Goal: Transaction & Acquisition: Book appointment/travel/reservation

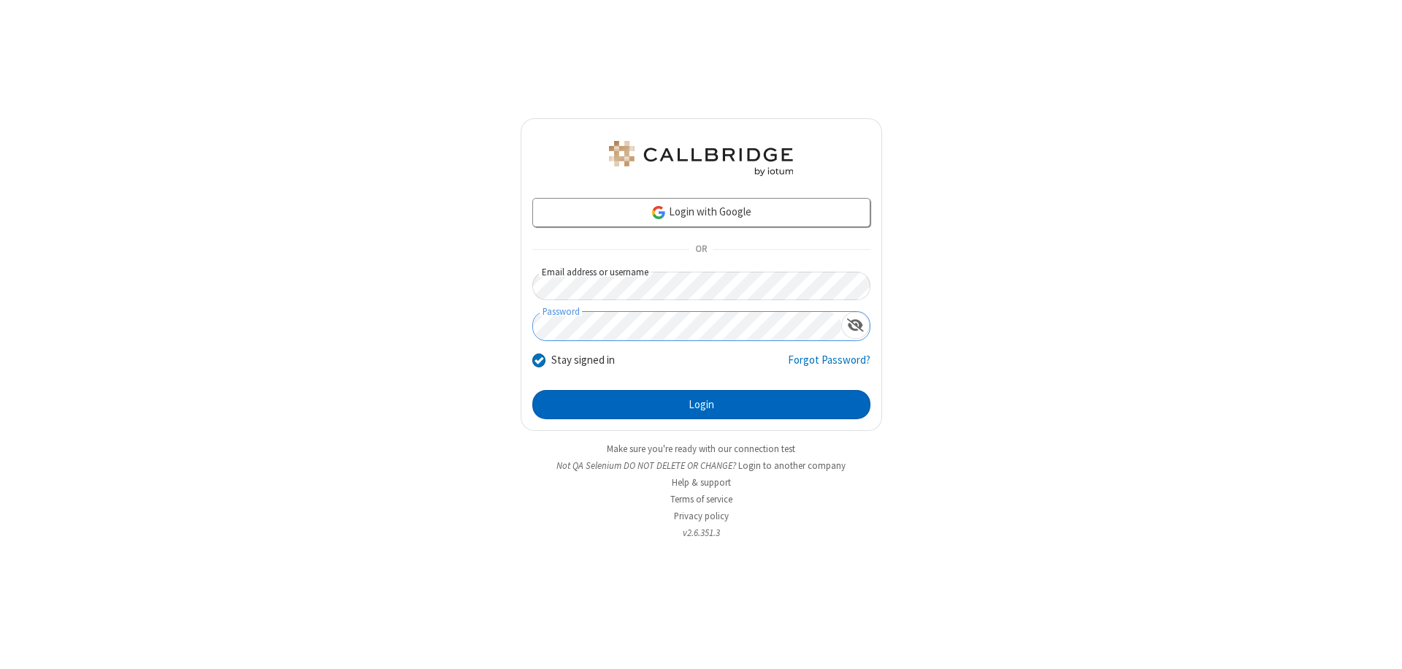
click at [701, 405] on button "Login" at bounding box center [701, 404] width 338 height 29
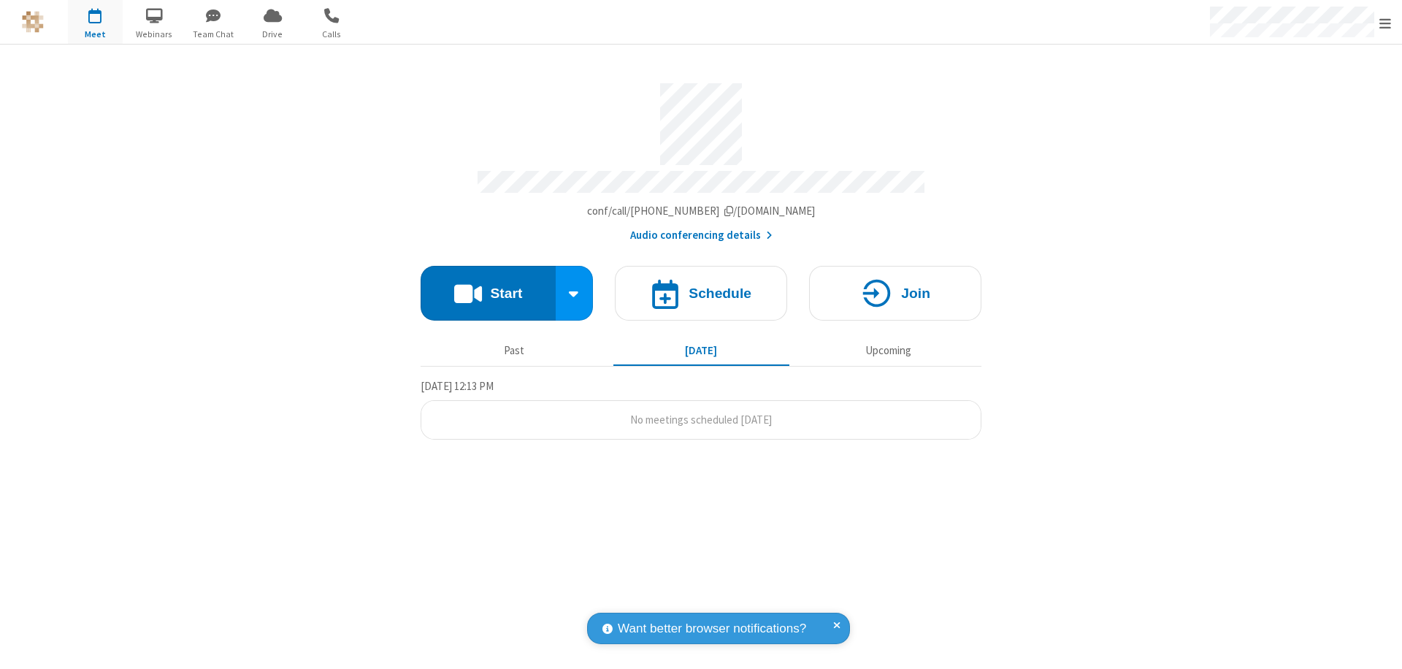
click at [1385, 23] on span "Open menu" at bounding box center [1385, 23] width 12 height 15
click at [95, 22] on span "button" at bounding box center [95, 15] width 55 height 25
click at [701, 286] on h4 "Schedule" at bounding box center [720, 293] width 63 height 14
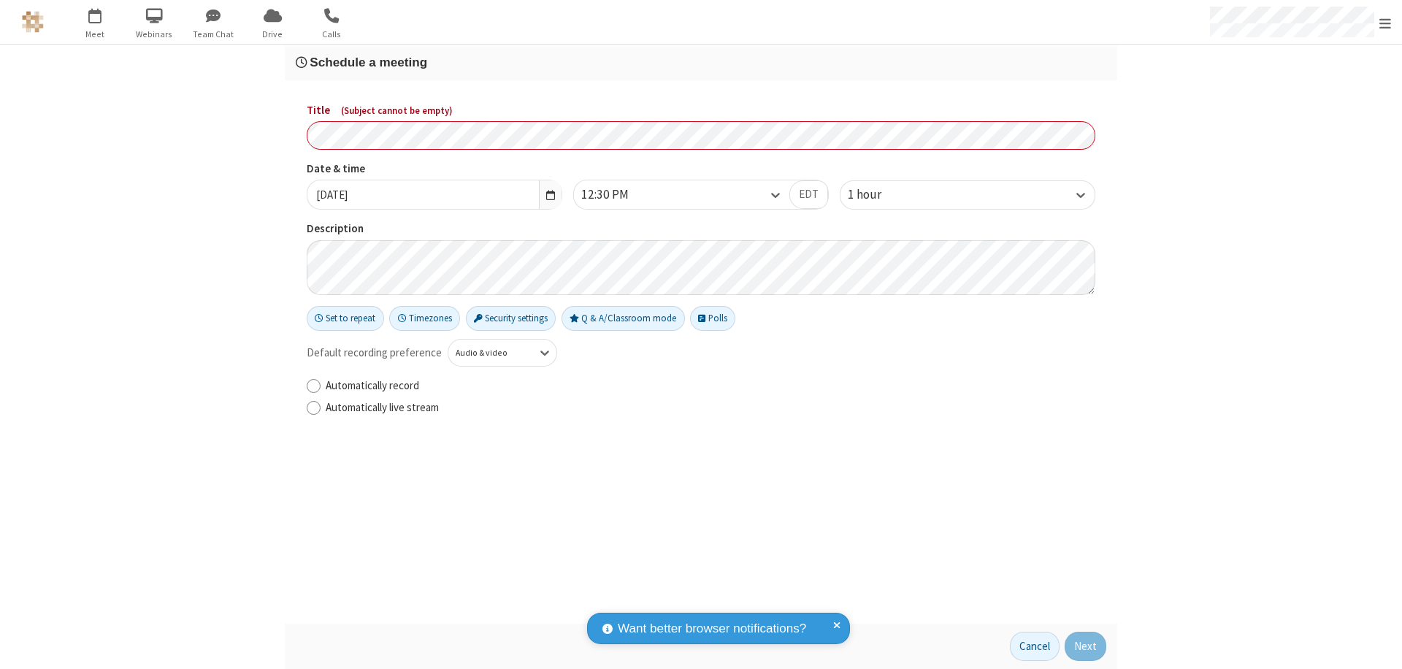
click at [701, 62] on h3 "Schedule a meeting" at bounding box center [701, 62] width 810 height 14
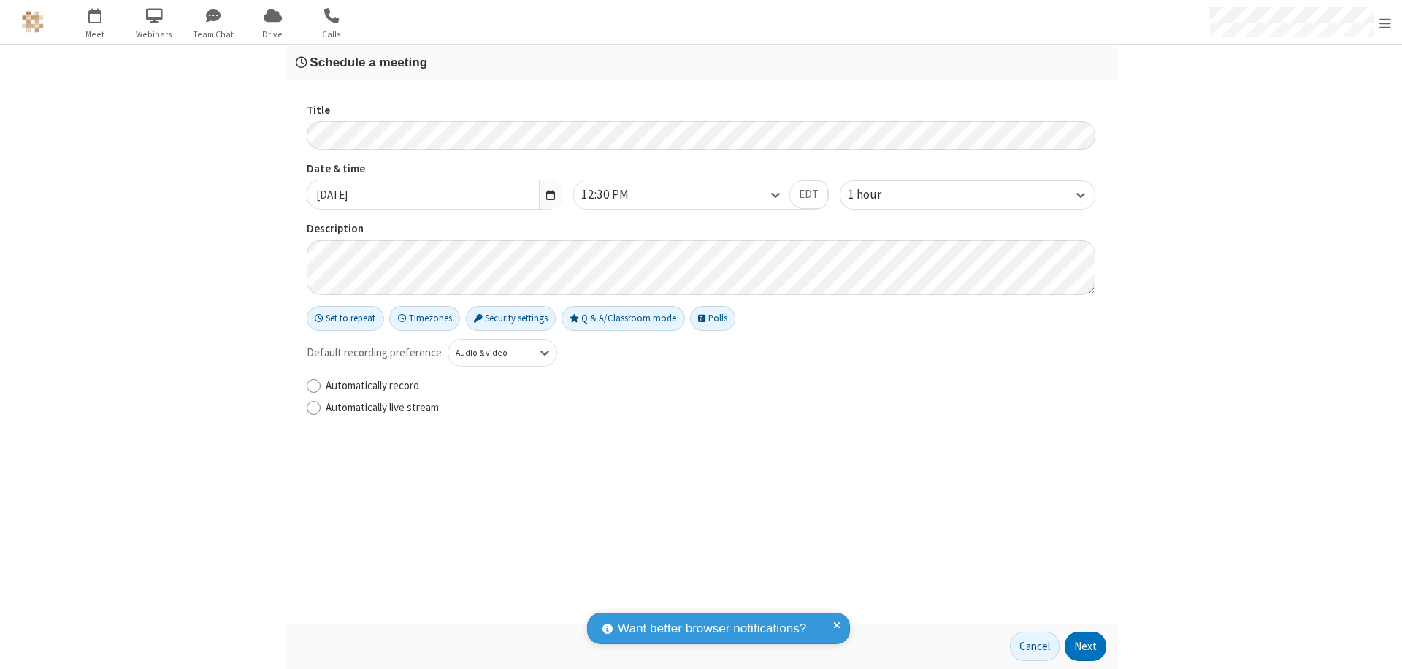
click at [1086, 646] on button "Next" at bounding box center [1086, 646] width 42 height 29
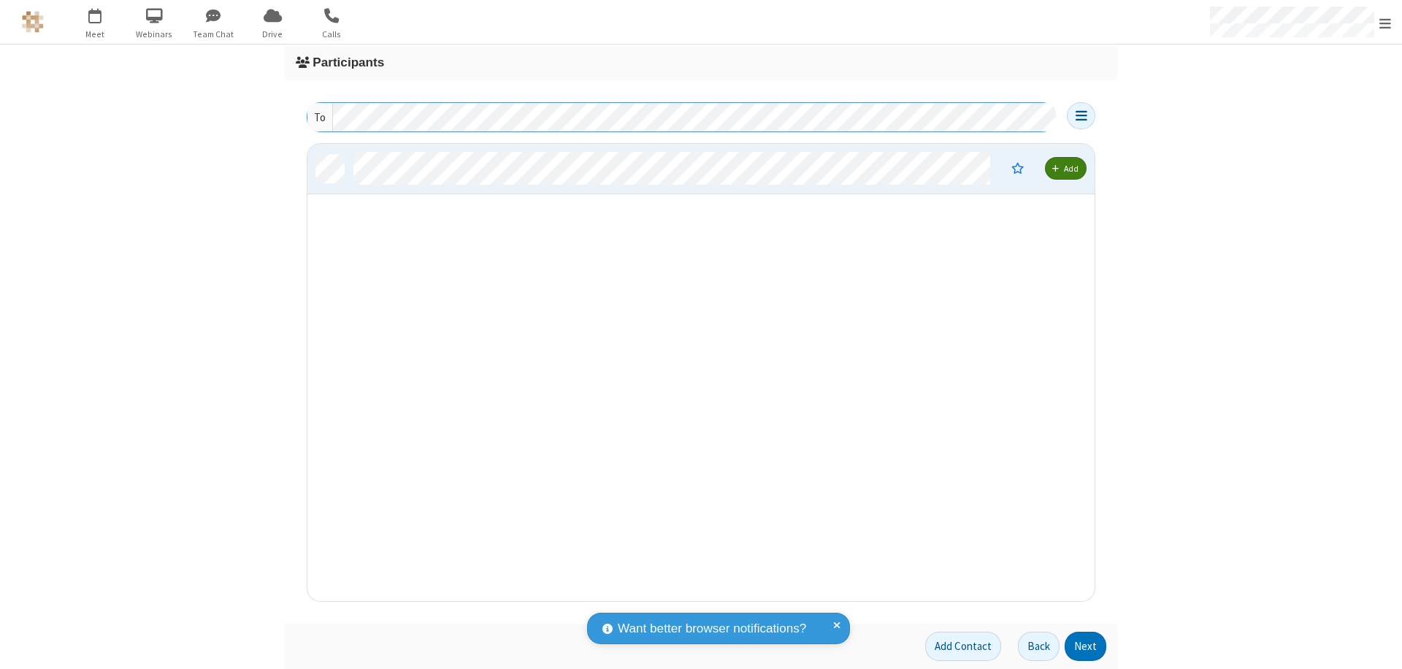
scroll to position [446, 776]
click at [1086, 646] on button "Next" at bounding box center [1086, 646] width 42 height 29
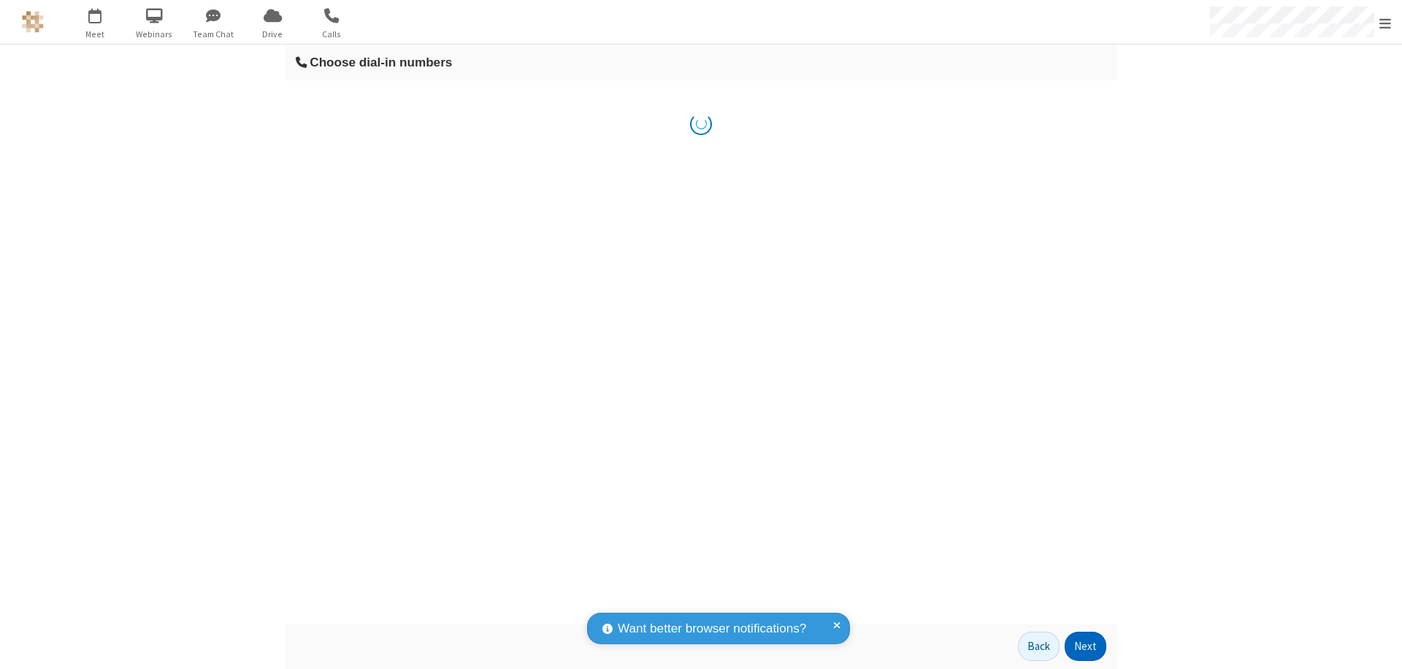
click at [1086, 646] on button "Next" at bounding box center [1086, 646] width 42 height 29
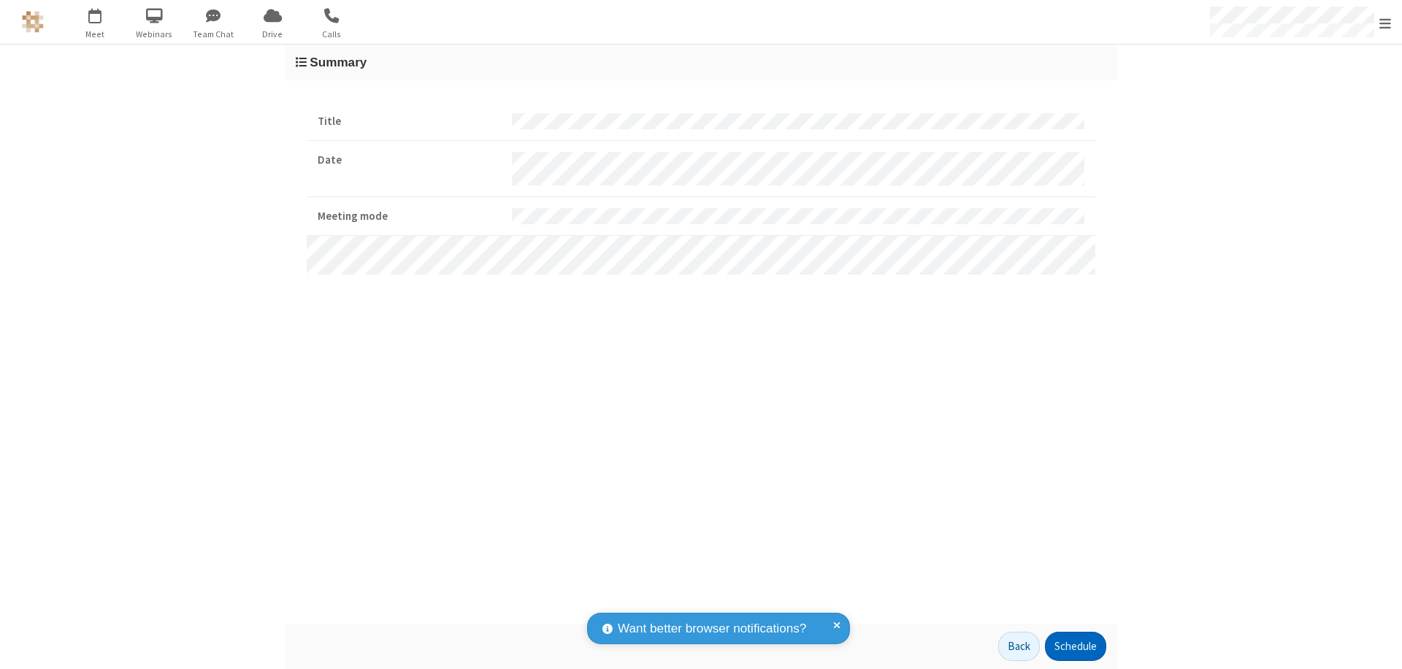
click at [1075, 646] on button "Schedule" at bounding box center [1075, 646] width 61 height 29
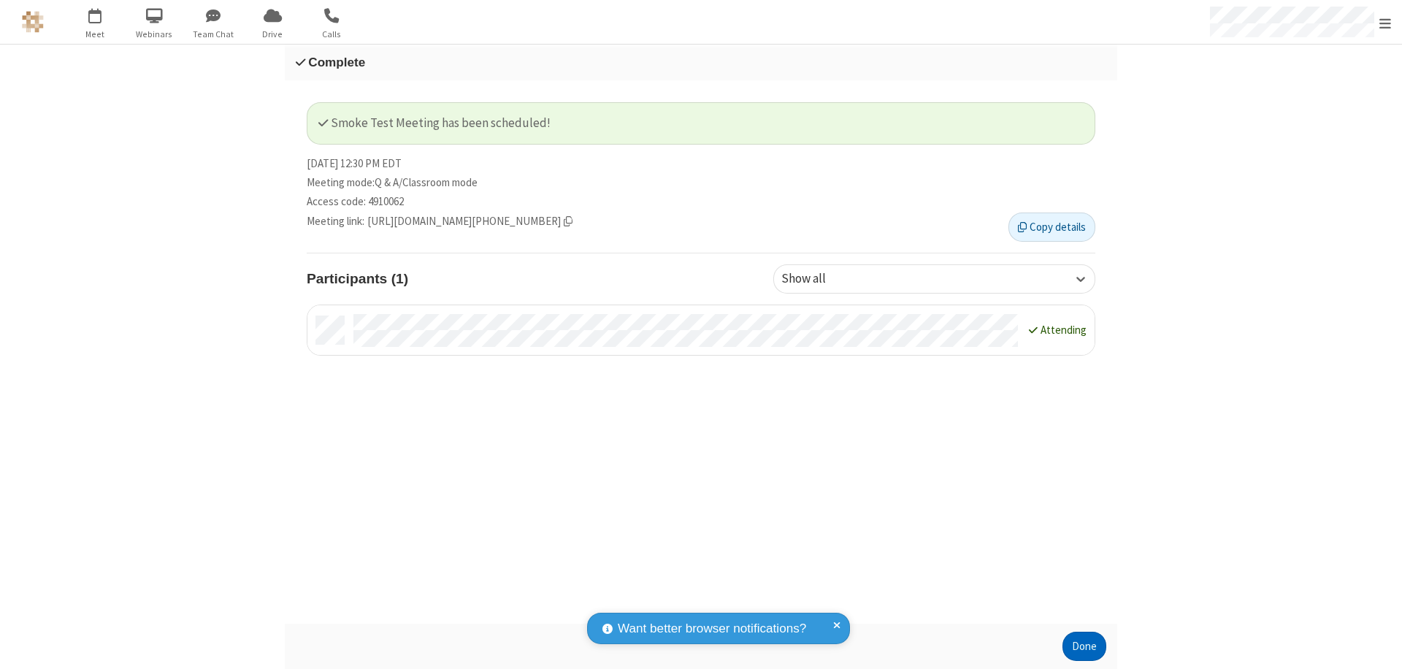
click at [1084, 646] on button "Done" at bounding box center [1084, 646] width 44 height 29
